Goal: Information Seeking & Learning: Stay updated

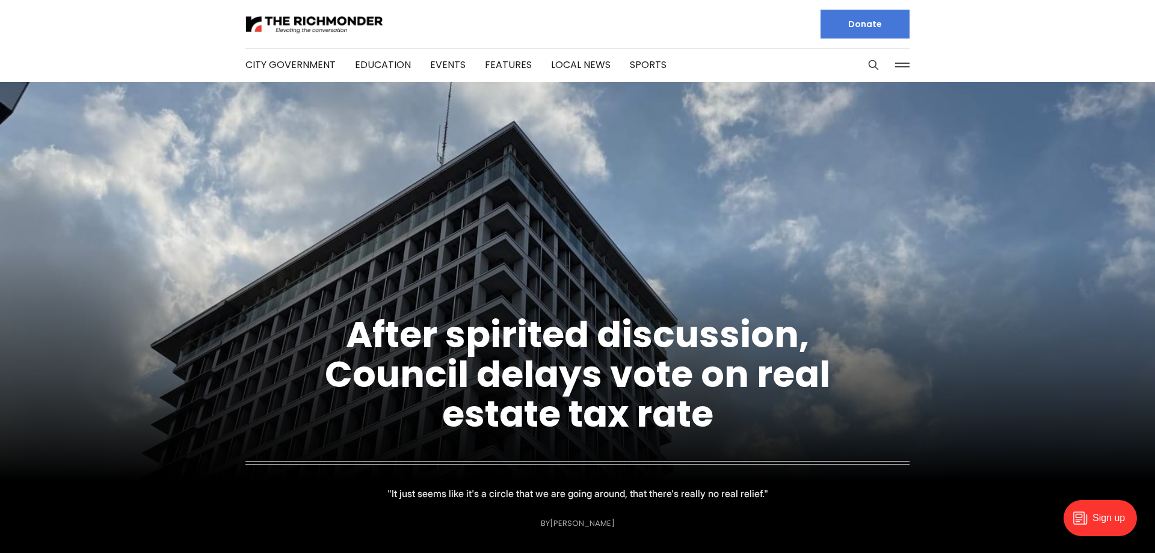
scroll to position [123, 0]
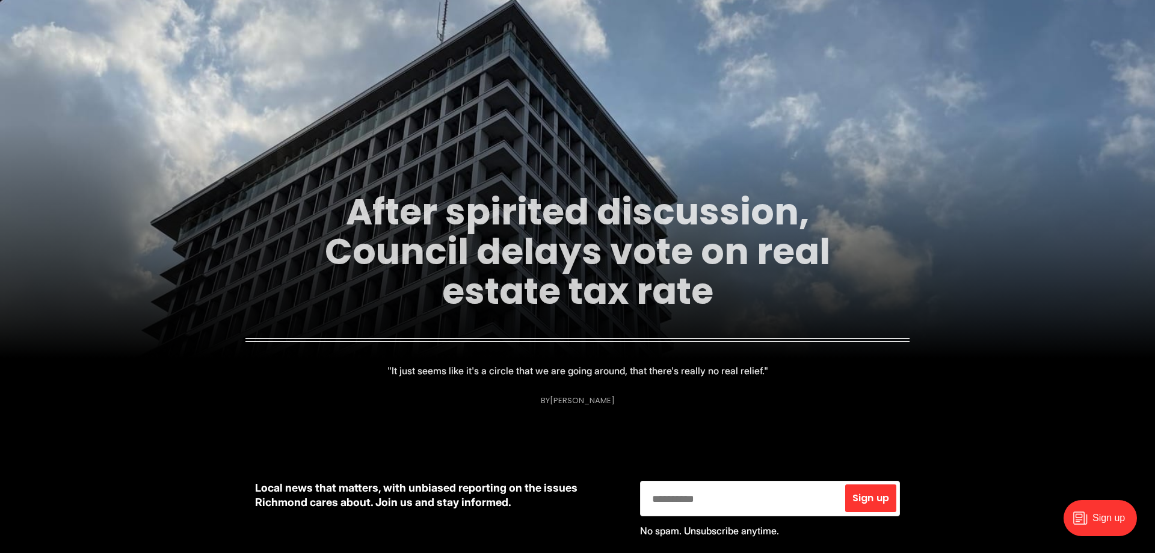
click at [518, 291] on link "After spirited discussion, Council delays vote on real estate tax rate" at bounding box center [577, 251] width 505 height 130
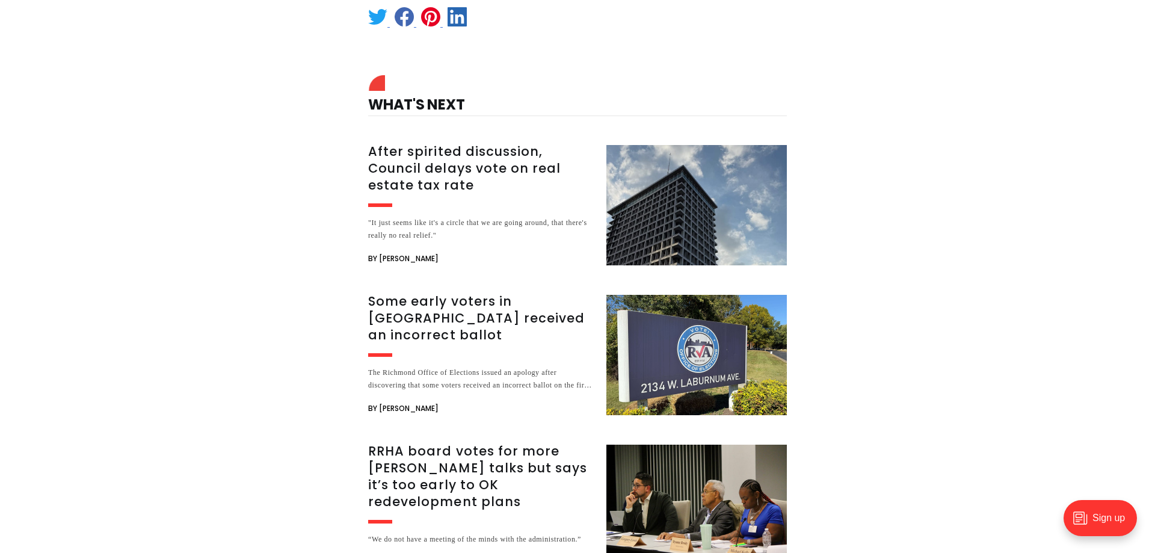
scroll to position [1411, 0]
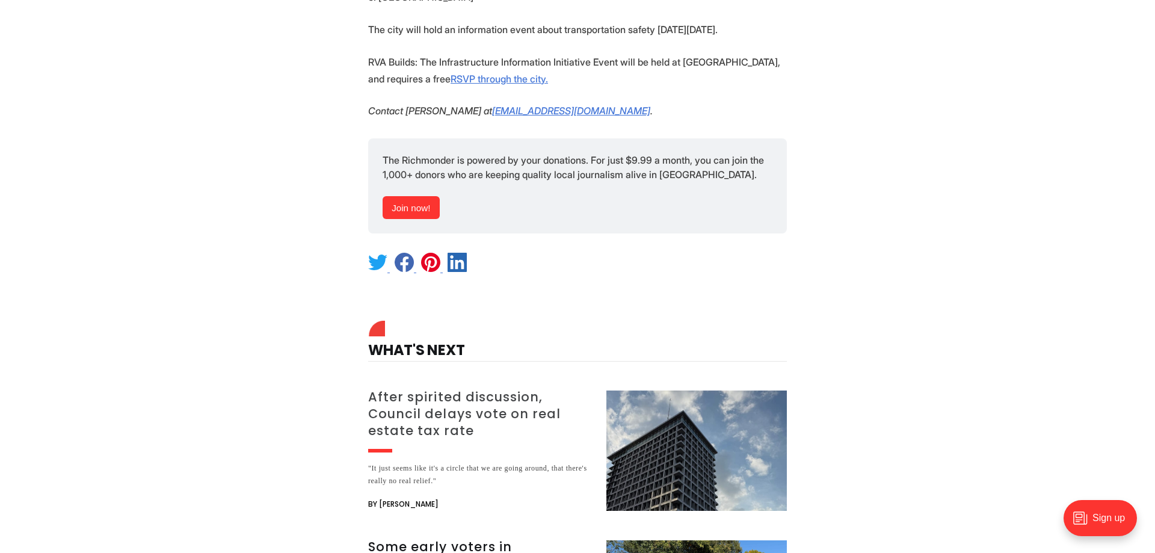
click at [439, 415] on h3 "After spirited discussion, Council delays vote on real estate tax rate" at bounding box center [480, 414] width 224 height 51
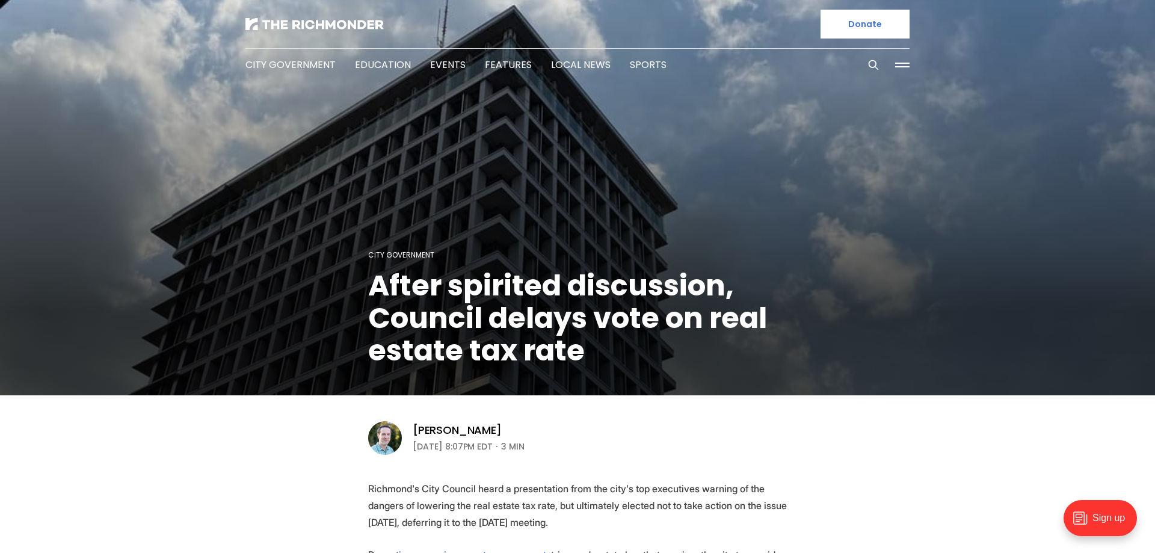
scroll to position [184, 0]
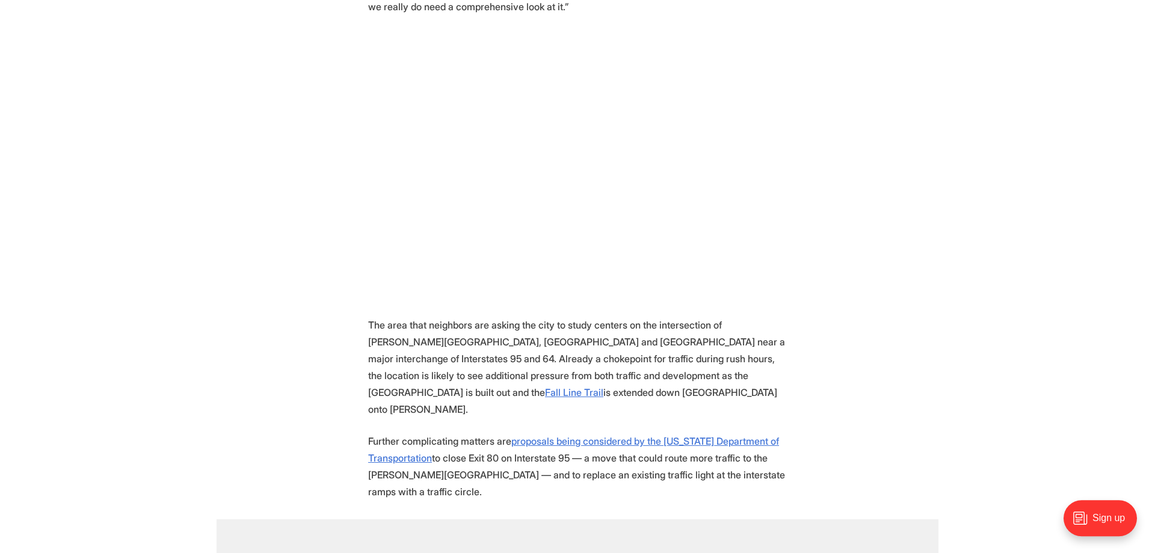
scroll to position [736, 0]
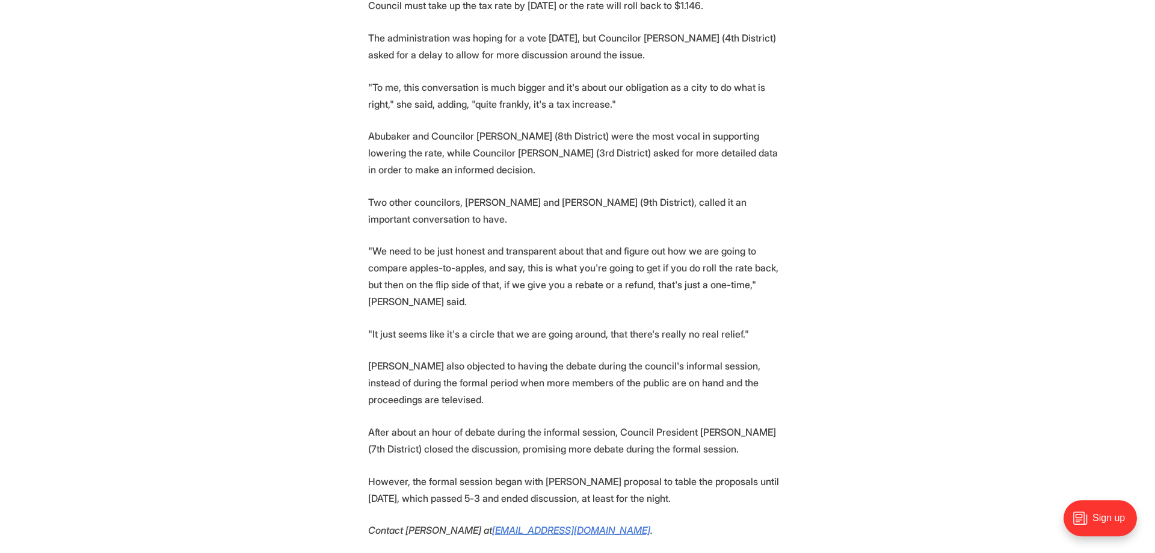
scroll to position [1534, 0]
